Goal: Check status: Check status

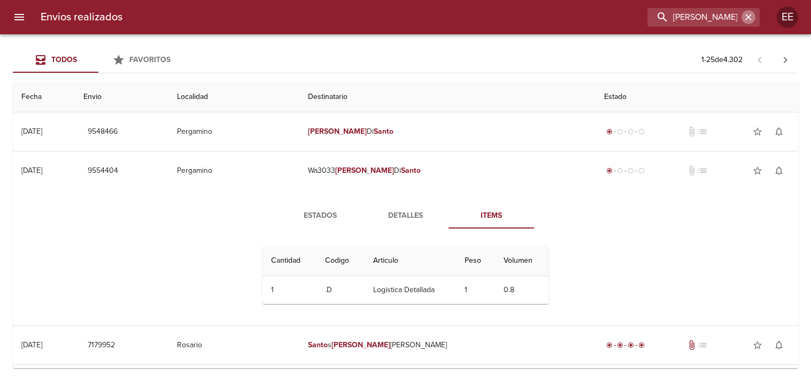
click at [746, 13] on icon "button" at bounding box center [748, 17] width 11 height 11
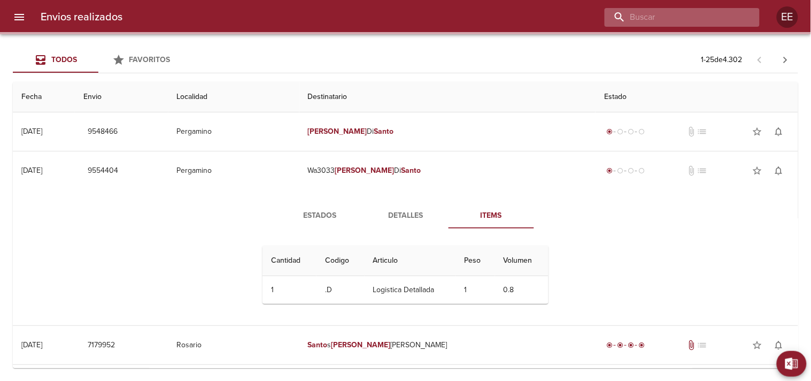
click at [718, 13] on input "buscar" at bounding box center [673, 17] width 137 height 19
paste input "[PERSON_NAME]"
type input "[PERSON_NAME]"
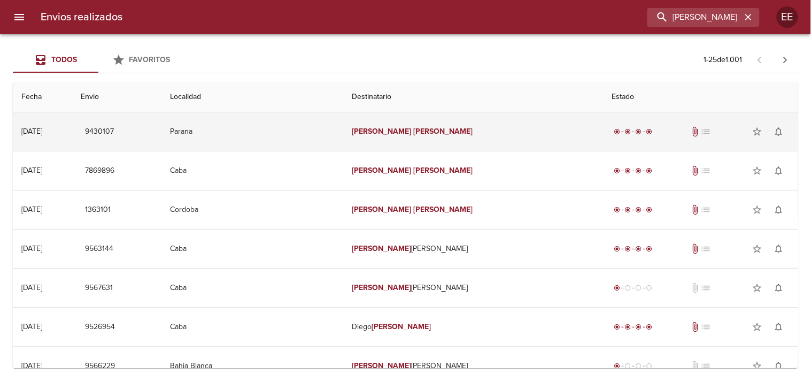
click at [412, 137] on td "[PERSON_NAME]" at bounding box center [473, 131] width 260 height 38
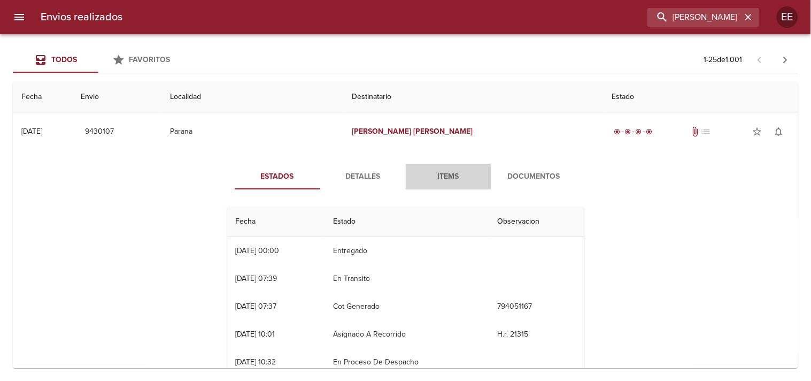
click at [445, 178] on span "Items" at bounding box center [448, 176] width 73 height 13
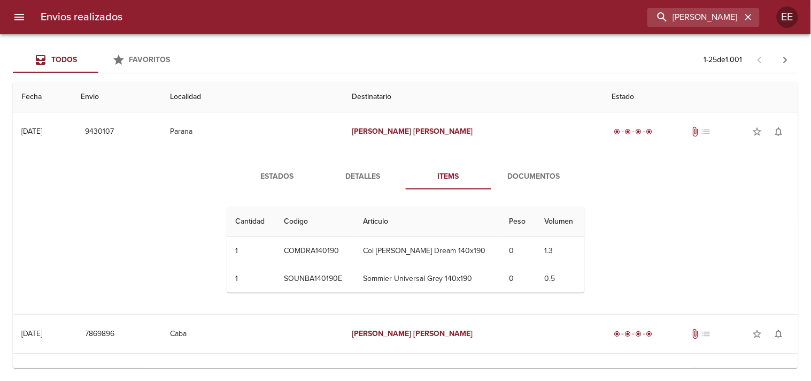
click at [529, 176] on span "Documentos" at bounding box center [534, 176] width 73 height 13
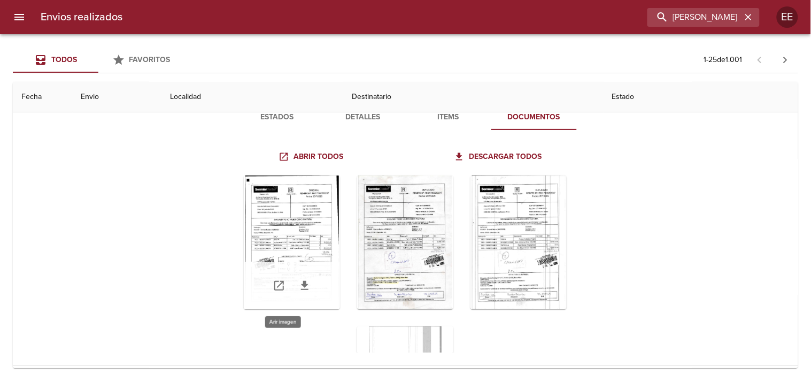
click at [292, 211] on div "Tabla de envíos del cliente" at bounding box center [292, 242] width 96 height 134
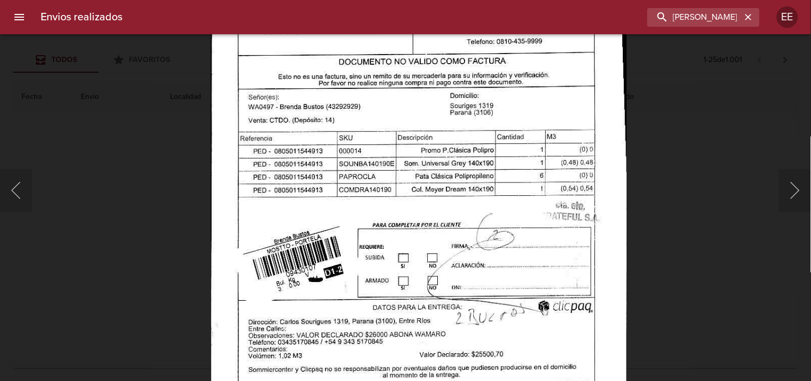
click at [419, 222] on img "Lightbox" at bounding box center [419, 162] width 417 height 595
click at [792, 189] on button "Siguiente" at bounding box center [795, 190] width 32 height 43
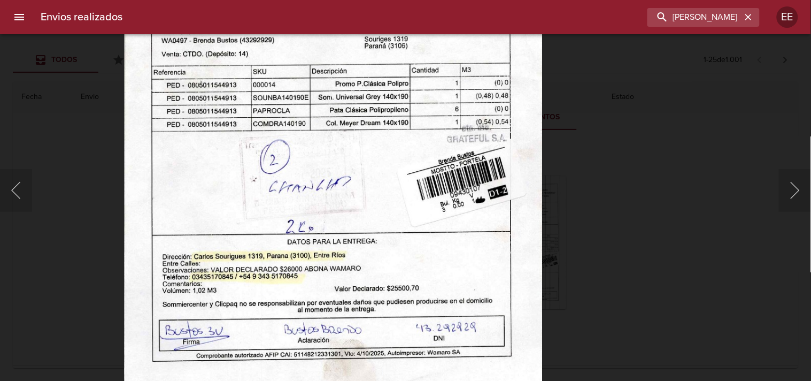
click at [435, 201] on img "Lightbox" at bounding box center [333, 98] width 418 height 595
click at [790, 182] on button "Siguiente" at bounding box center [795, 190] width 32 height 43
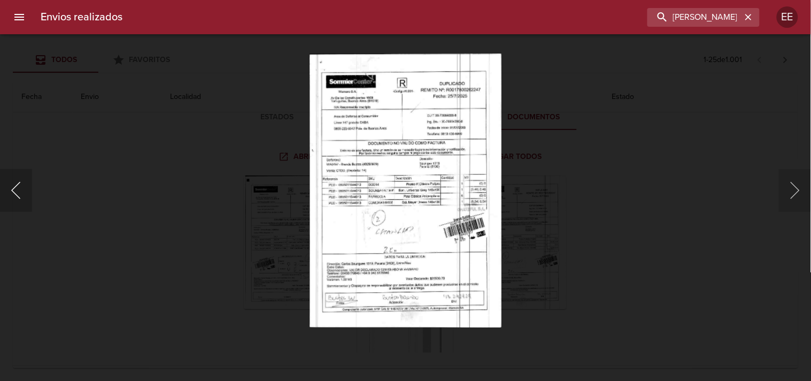
click at [23, 194] on button "Anterior" at bounding box center [16, 190] width 32 height 43
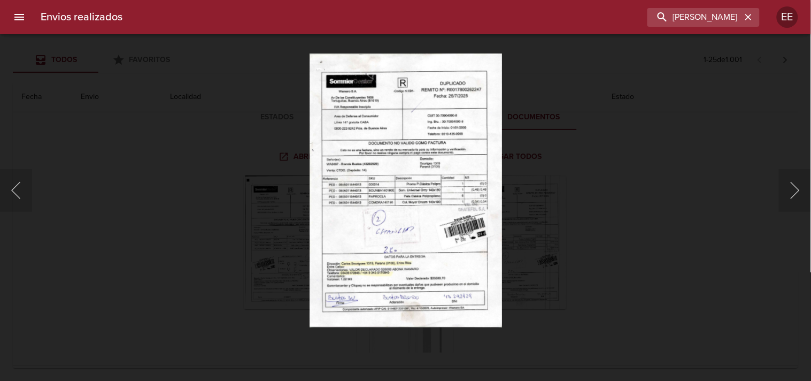
click at [683, 196] on div "Lightbox" at bounding box center [405, 190] width 811 height 381
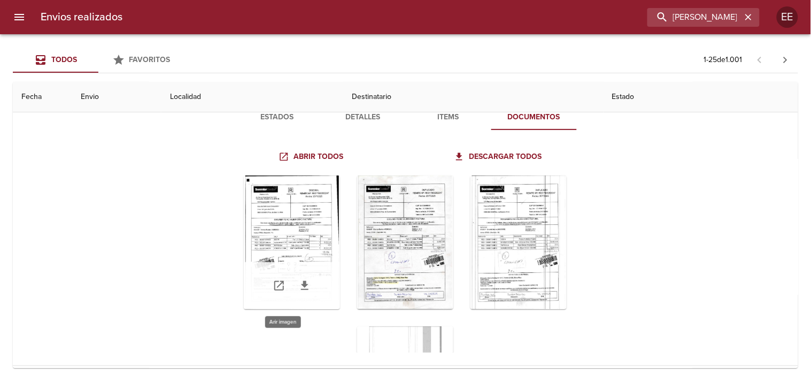
click at [302, 233] on div "Tabla de envíos del cliente" at bounding box center [292, 242] width 96 height 134
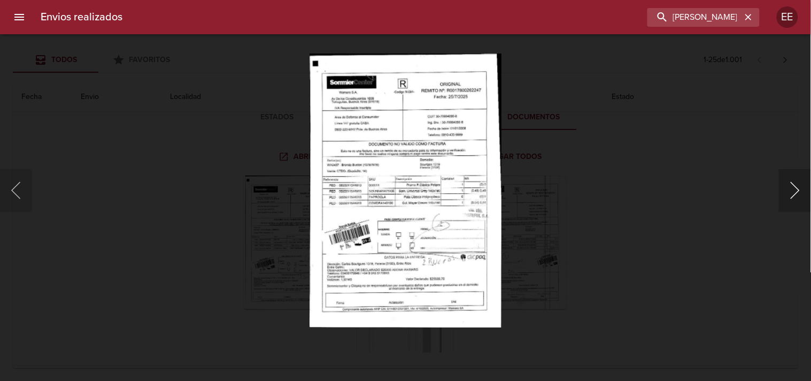
click at [785, 190] on button "Siguiente" at bounding box center [795, 190] width 32 height 43
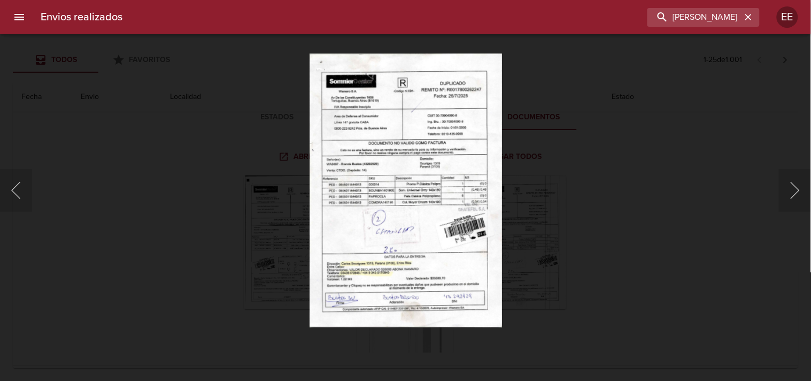
click at [511, 221] on div "Lightbox" at bounding box center [405, 190] width 811 height 381
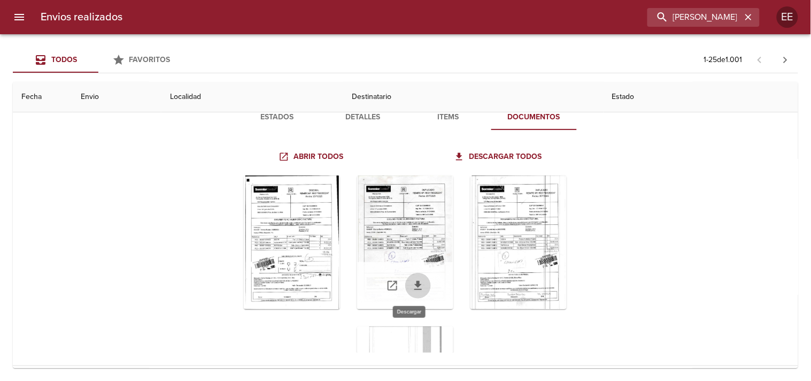
click at [414, 282] on icon "Tabla de envíos del cliente" at bounding box center [417, 285] width 7 height 9
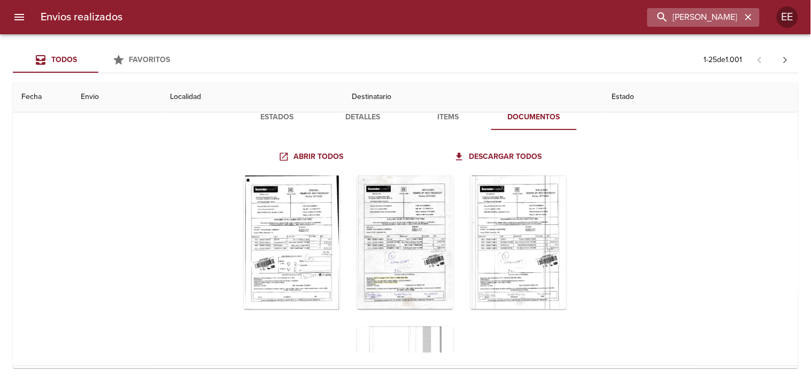
click at [747, 16] on icon "button" at bounding box center [748, 17] width 6 height 6
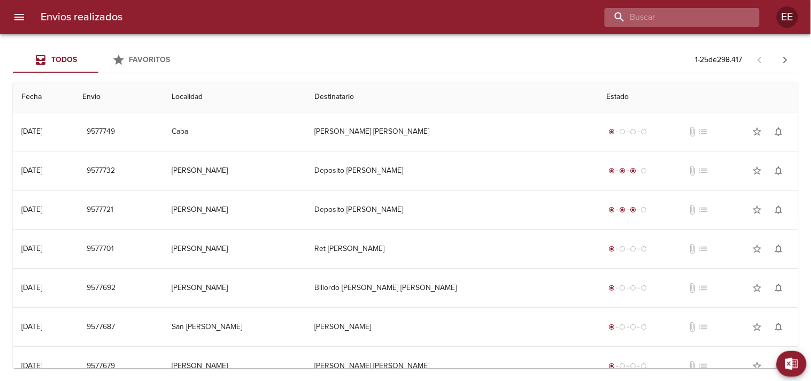
click at [707, 17] on input "buscar" at bounding box center [673, 17] width 137 height 19
paste input "[PERSON_NAME]"
type input "[PERSON_NAME]"
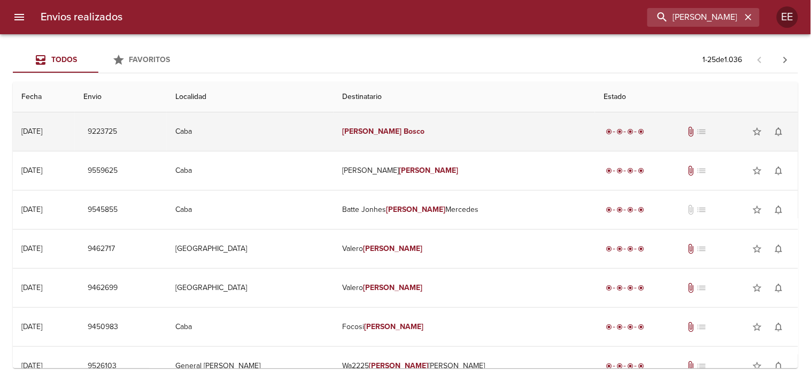
click at [438, 122] on td "[PERSON_NAME]" at bounding box center [464, 131] width 261 height 38
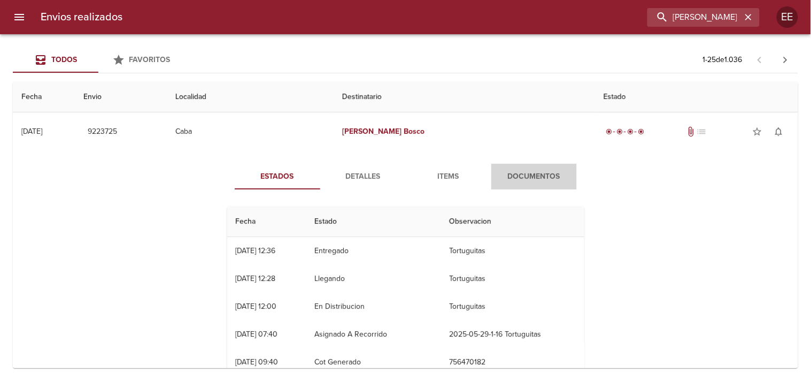
click at [520, 175] on span "Documentos" at bounding box center [534, 176] width 73 height 13
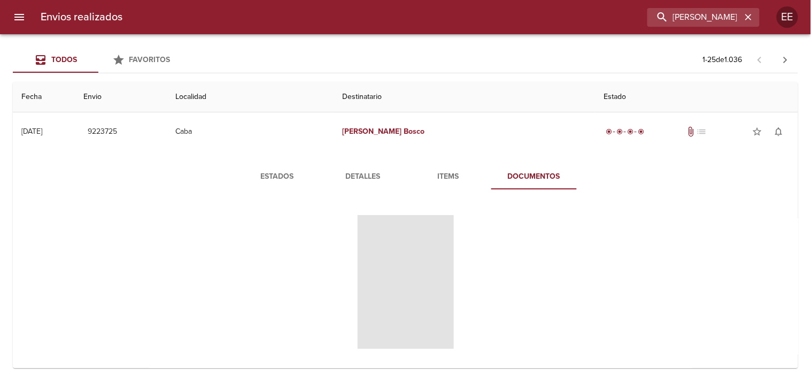
scroll to position [59, 0]
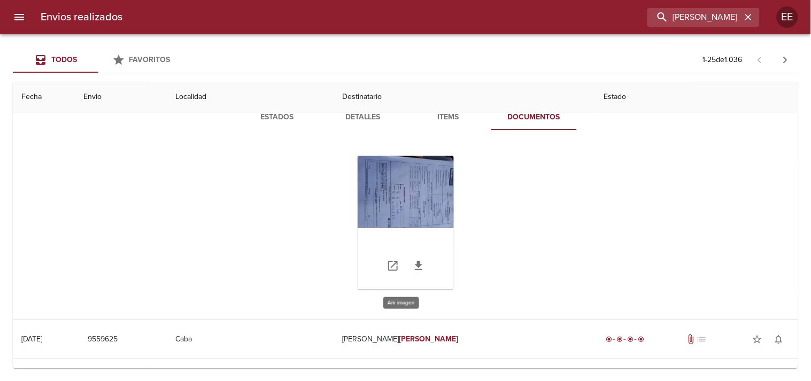
click at [412, 188] on div "Tabla de envíos del cliente" at bounding box center [406, 223] width 96 height 134
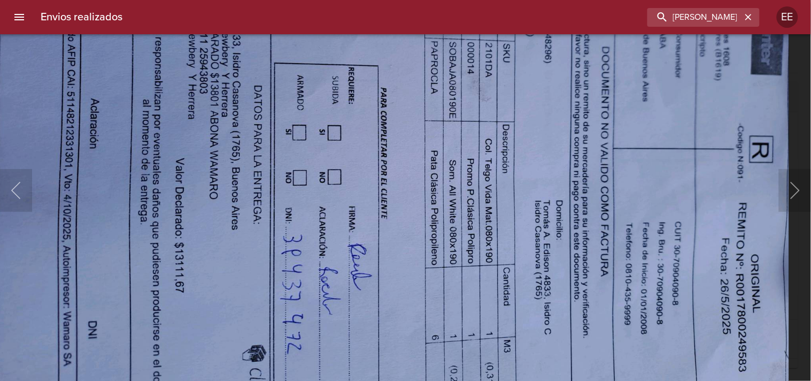
click at [423, 118] on img "Lightbox" at bounding box center [393, 126] width 792 height 595
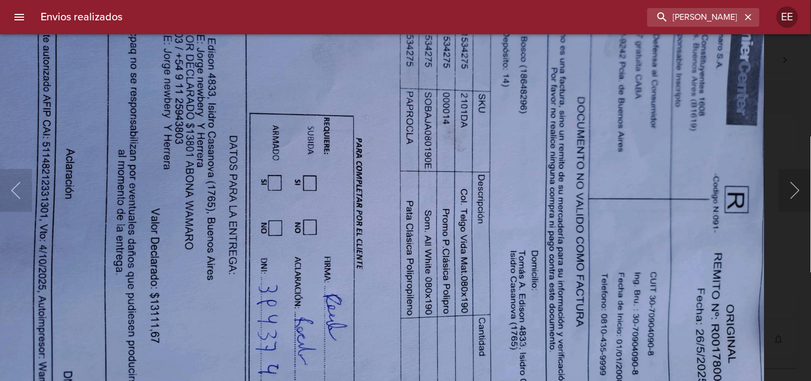
click at [372, 260] on img "Lightbox" at bounding box center [369, 177] width 792 height 595
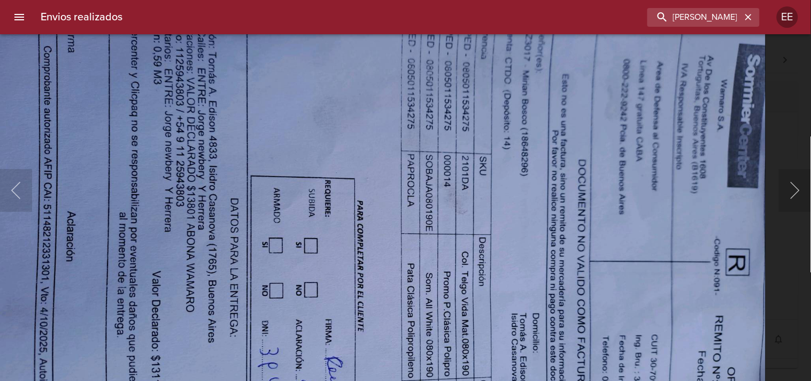
click at [385, 223] on img "Lightbox" at bounding box center [370, 239] width 792 height 595
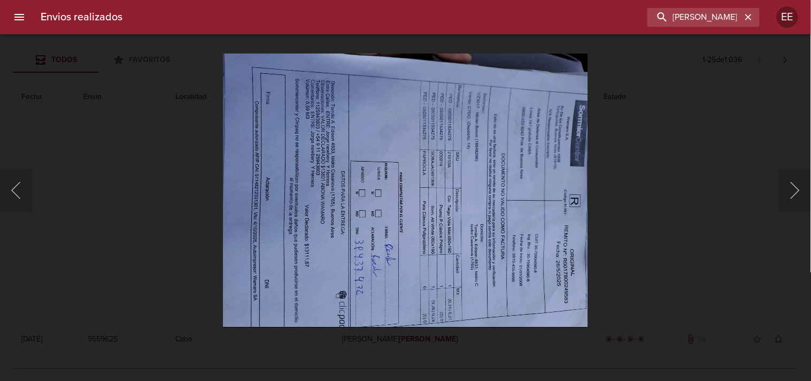
click at [675, 196] on div "Lightbox" at bounding box center [405, 190] width 811 height 381
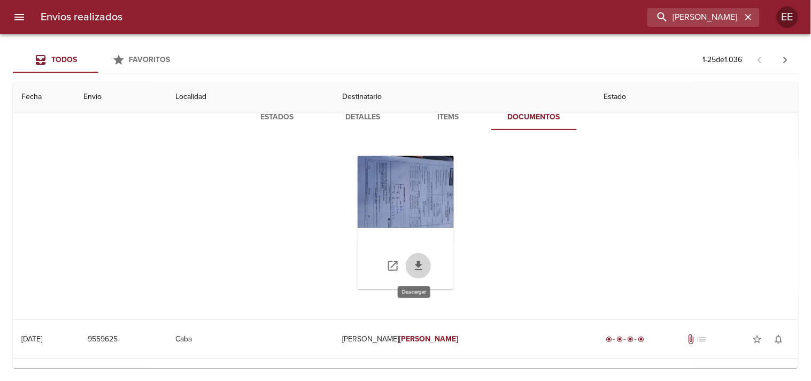
click at [417, 269] on icon "Tabla de envíos del cliente" at bounding box center [418, 265] width 7 height 9
